Goal: Task Accomplishment & Management: Manage account settings

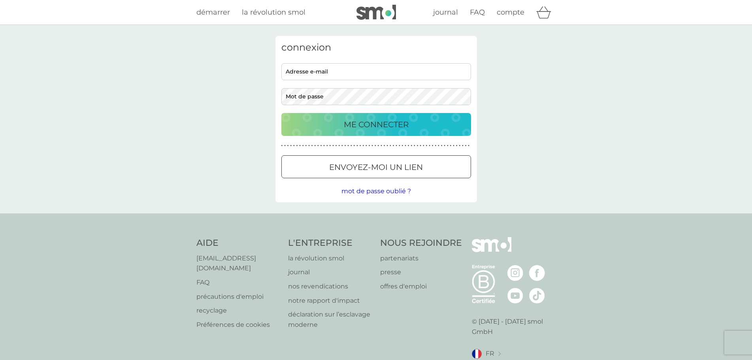
click at [348, 73] on input "adresse e-mail" at bounding box center [376, 71] width 190 height 17
drag, startPoint x: 355, startPoint y: 70, endPoint x: 358, endPoint y: 78, distance: 8.0
click at [355, 70] on input "adresse e-mail" at bounding box center [376, 71] width 190 height 17
type input "[EMAIL_ADDRESS][DOMAIN_NAME]"
click at [358, 124] on p "ME CONNECTER" at bounding box center [376, 124] width 65 height 13
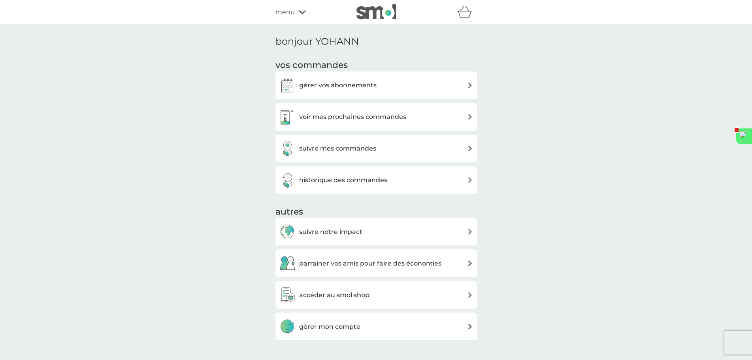
click at [381, 90] on div "gérer vos abonnements" at bounding box center [376, 85] width 194 height 16
